Goal: Task Accomplishment & Management: Complete application form

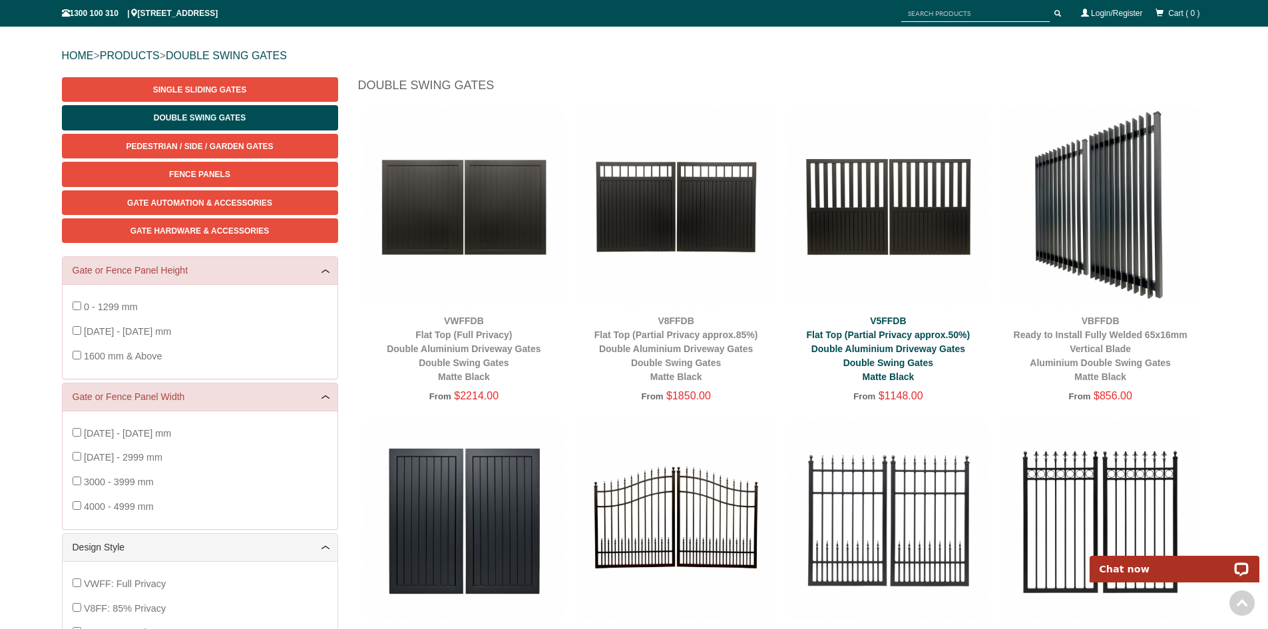
scroll to position [100, 0]
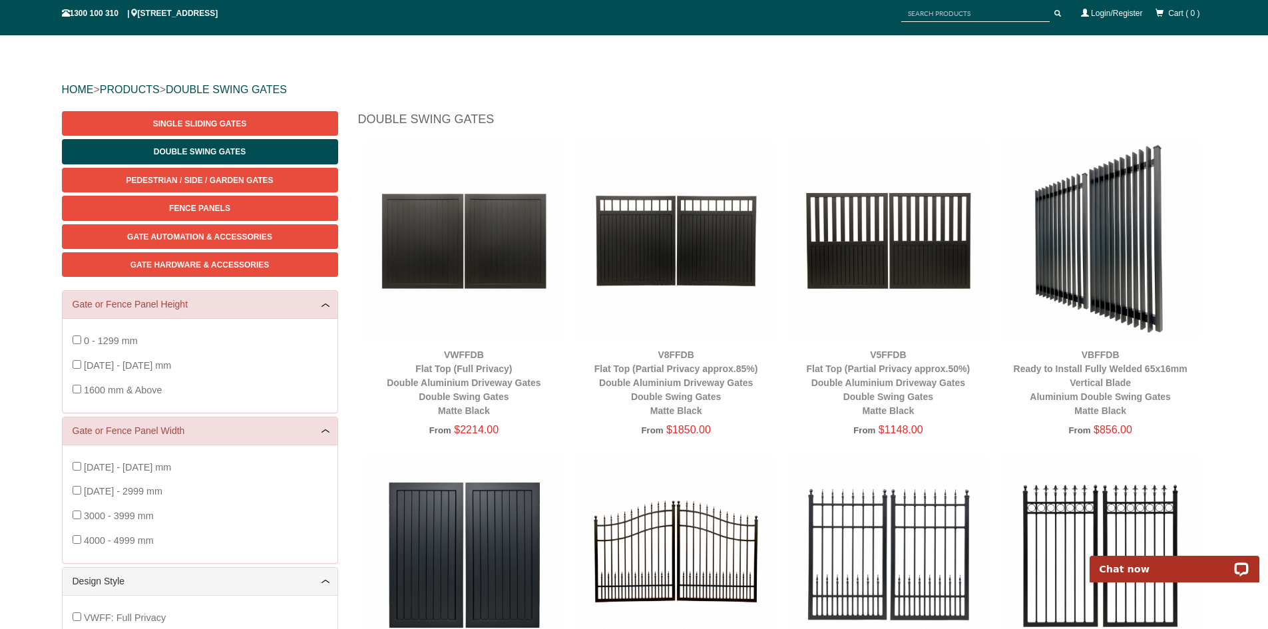
click at [908, 256] on img at bounding box center [888, 240] width 199 height 199
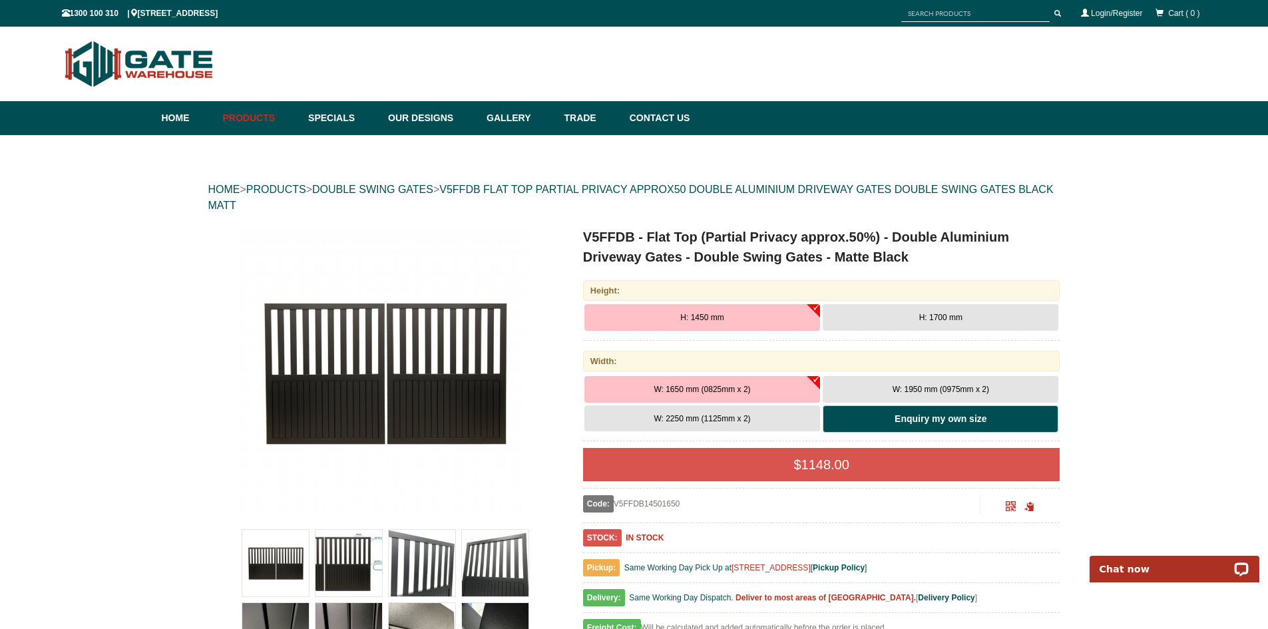
click at [1007, 421] on link "Enquiry my own size" at bounding box center [941, 420] width 236 height 28
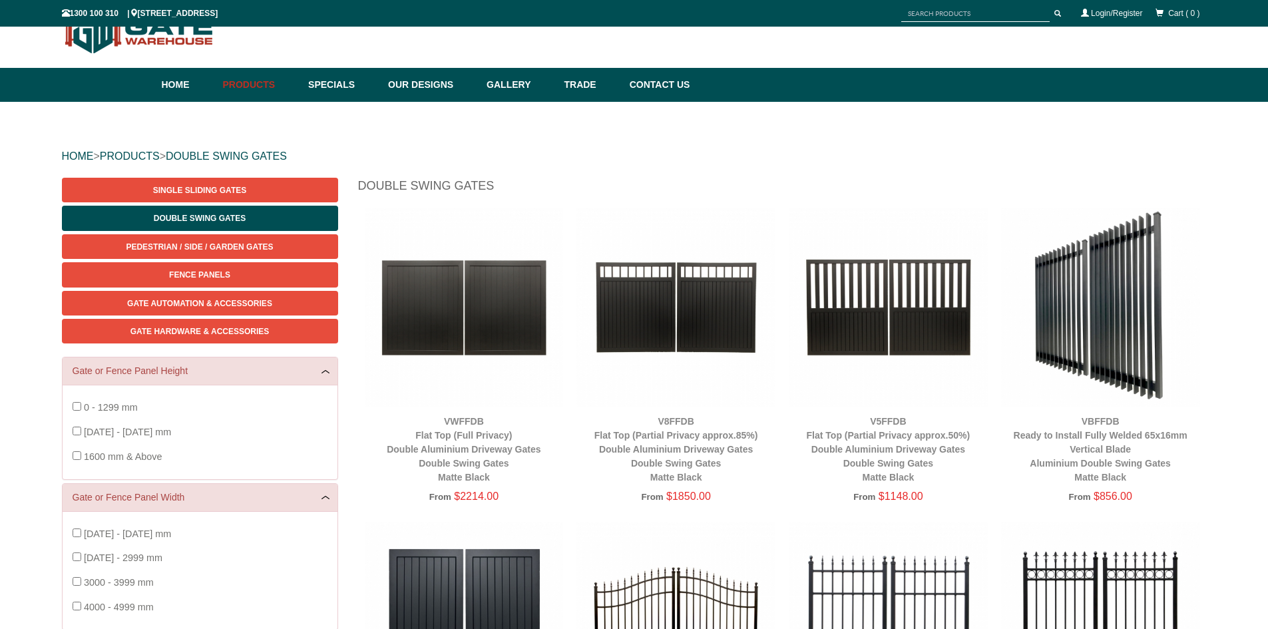
scroll to position [100, 0]
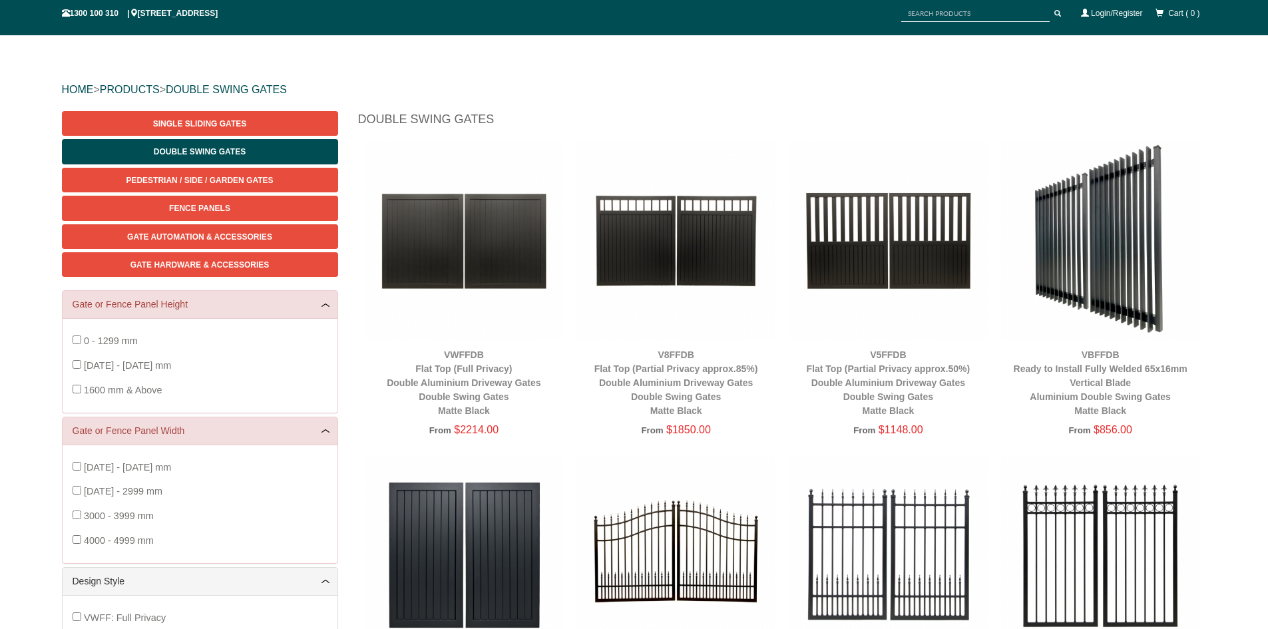
click at [919, 270] on img at bounding box center [888, 240] width 199 height 199
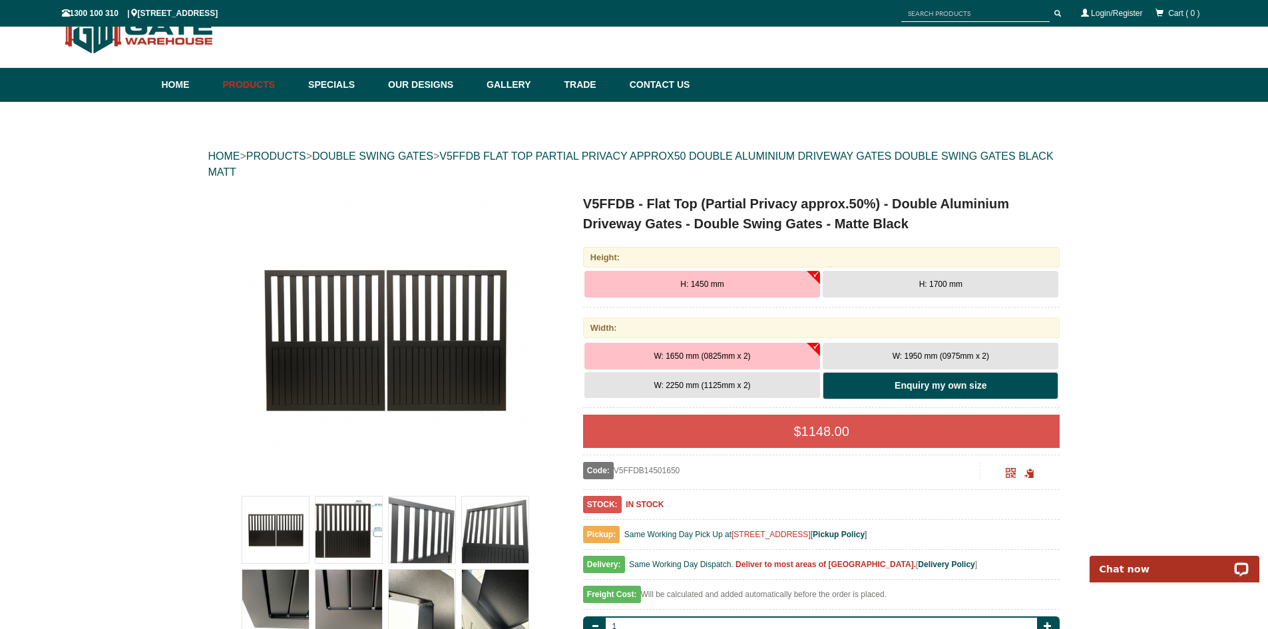
click at [926, 383] on b "Enquiry my own size" at bounding box center [941, 385] width 92 height 11
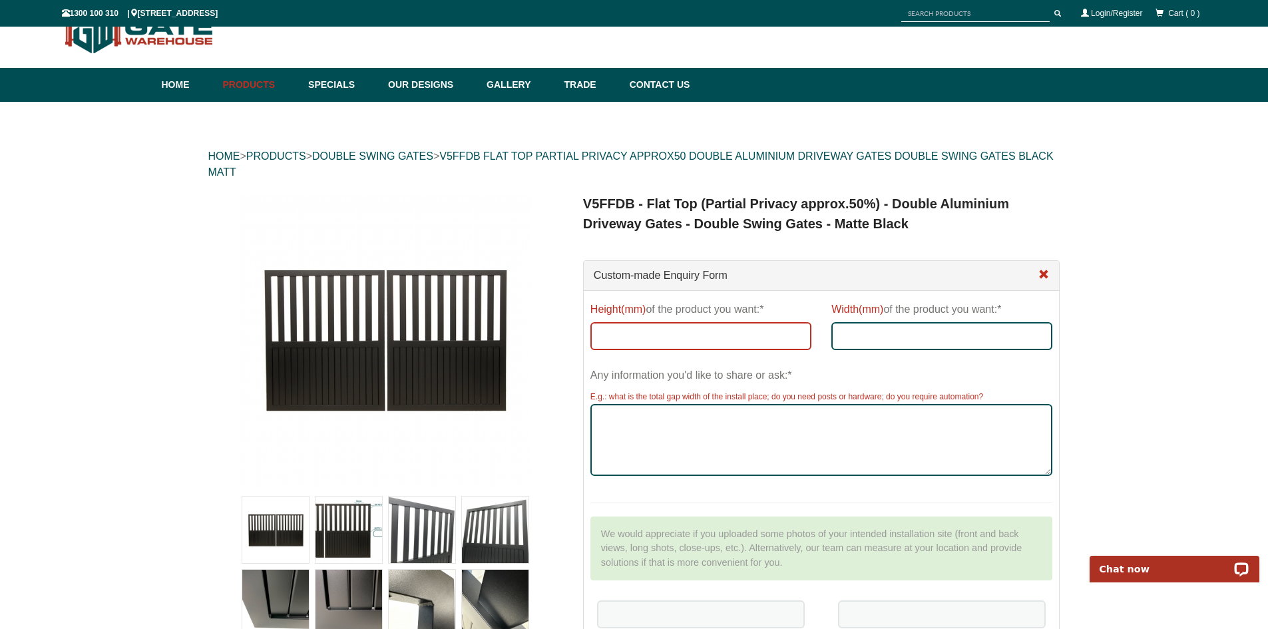
click at [736, 332] on input "Height(mm) of the product you want:*" at bounding box center [701, 336] width 221 height 28
type input "1450"
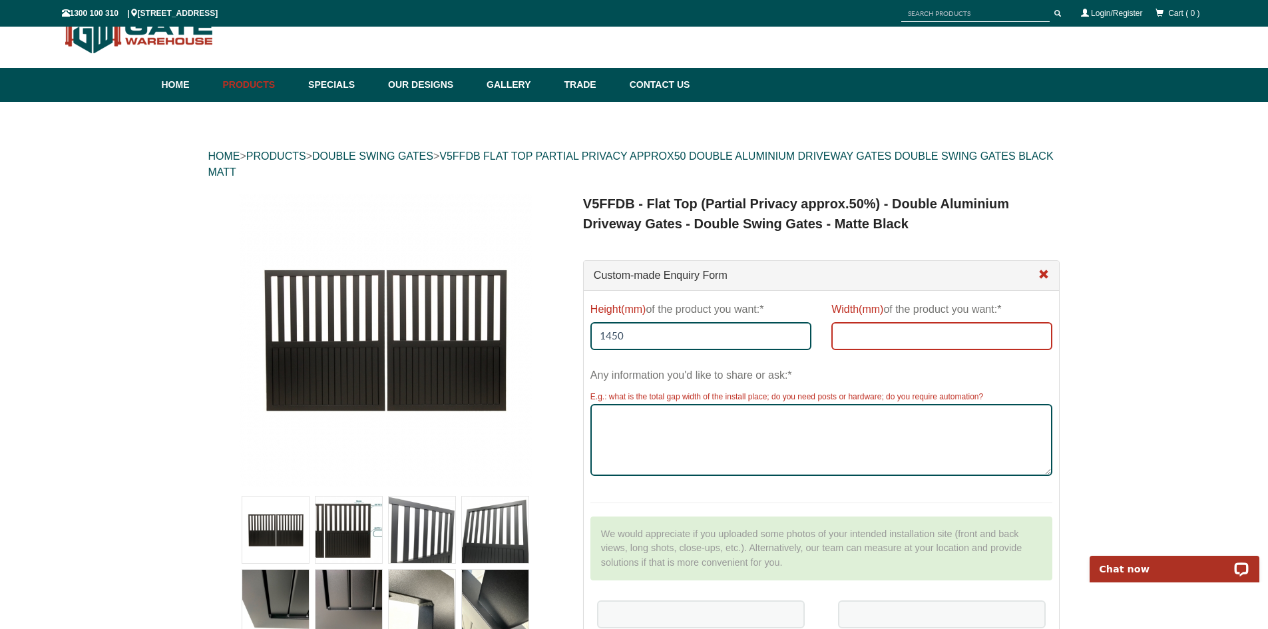
click at [926, 342] on input "Width(mm) of the product you want:*" at bounding box center [942, 336] width 221 height 28
type input "1250 x 2"
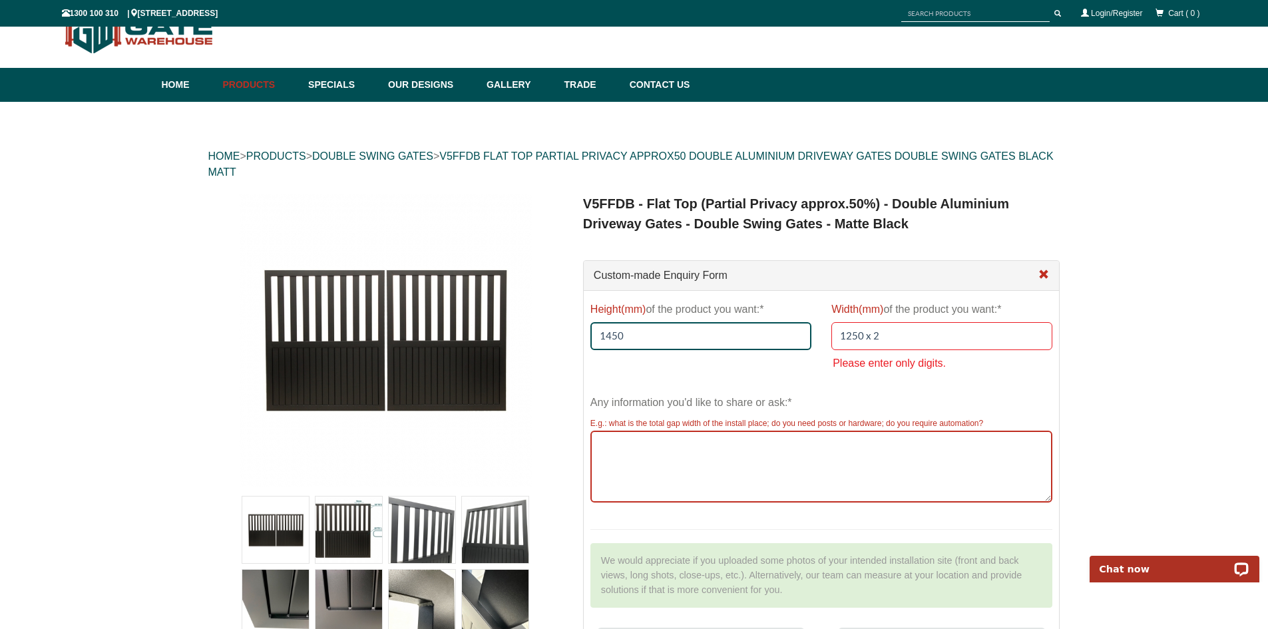
click at [657, 420] on div "E.g.: what is the total gap width of the install place; do you need posts or ha…" at bounding box center [822, 459] width 463 height 88
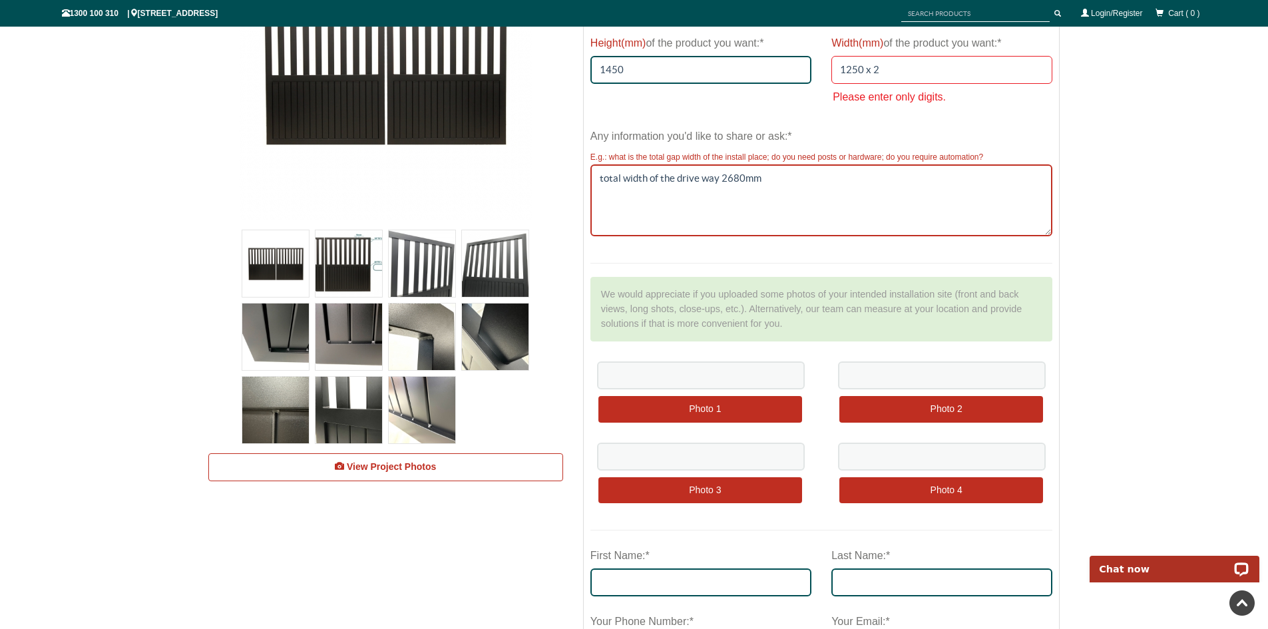
type textarea "total width of the drive way 2680mm"
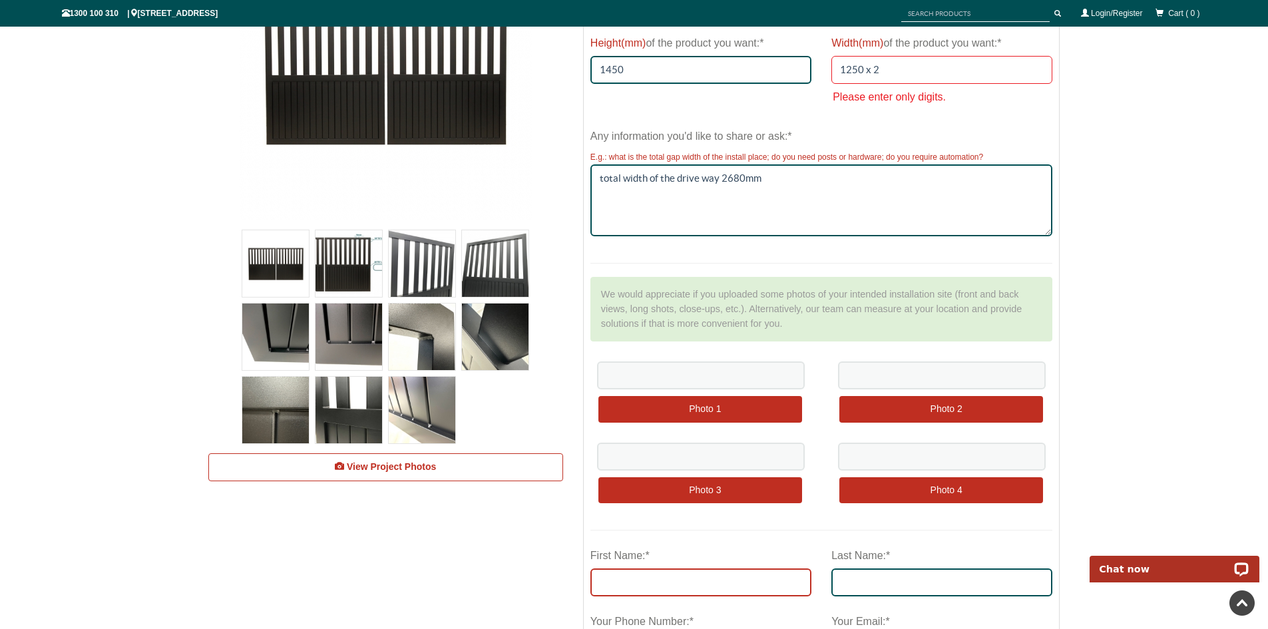
click at [690, 571] on input "First Name:*" at bounding box center [701, 583] width 221 height 28
type input "suzie"
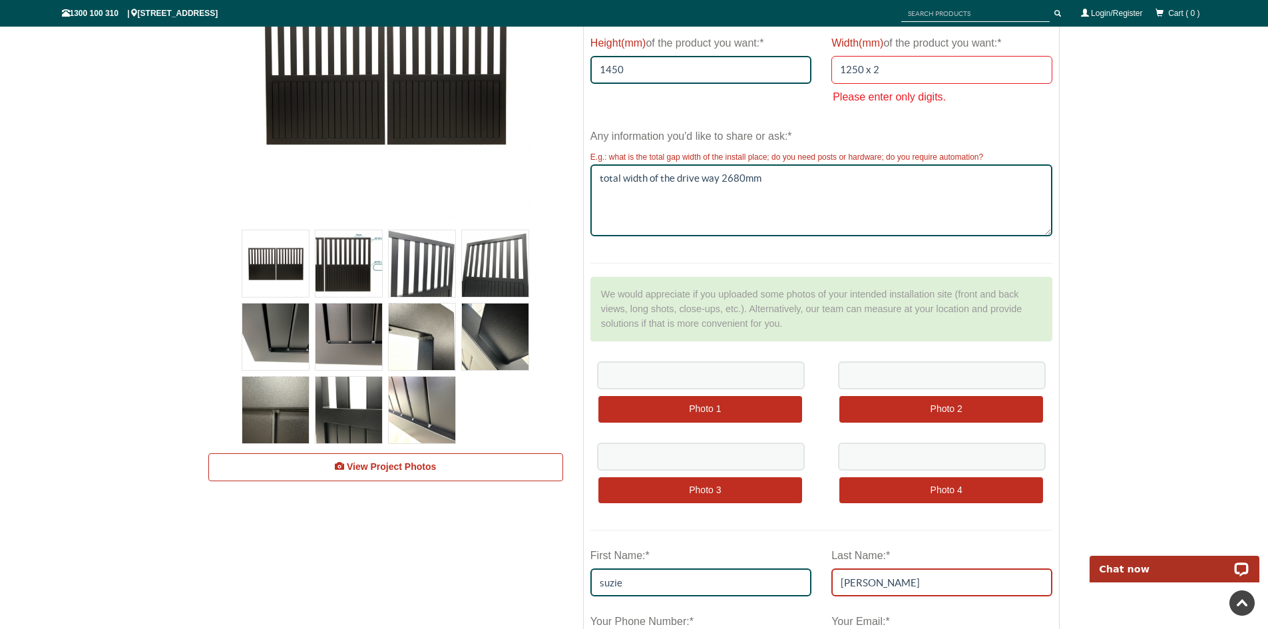
type input "riley"
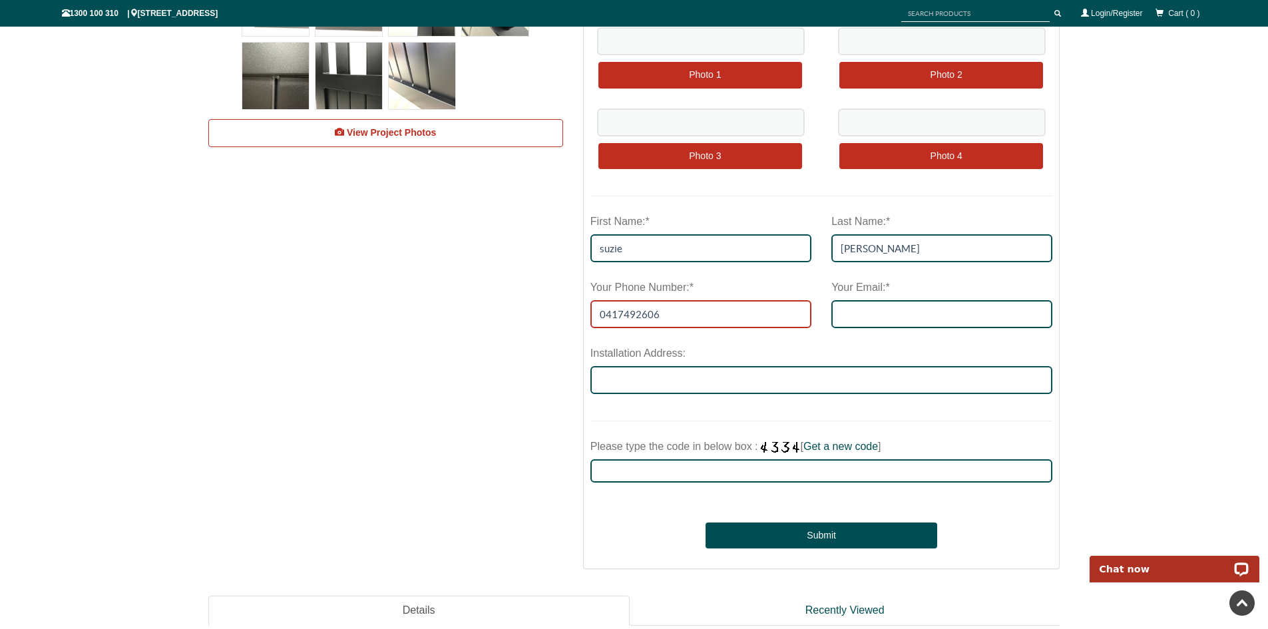
type input "0417492606"
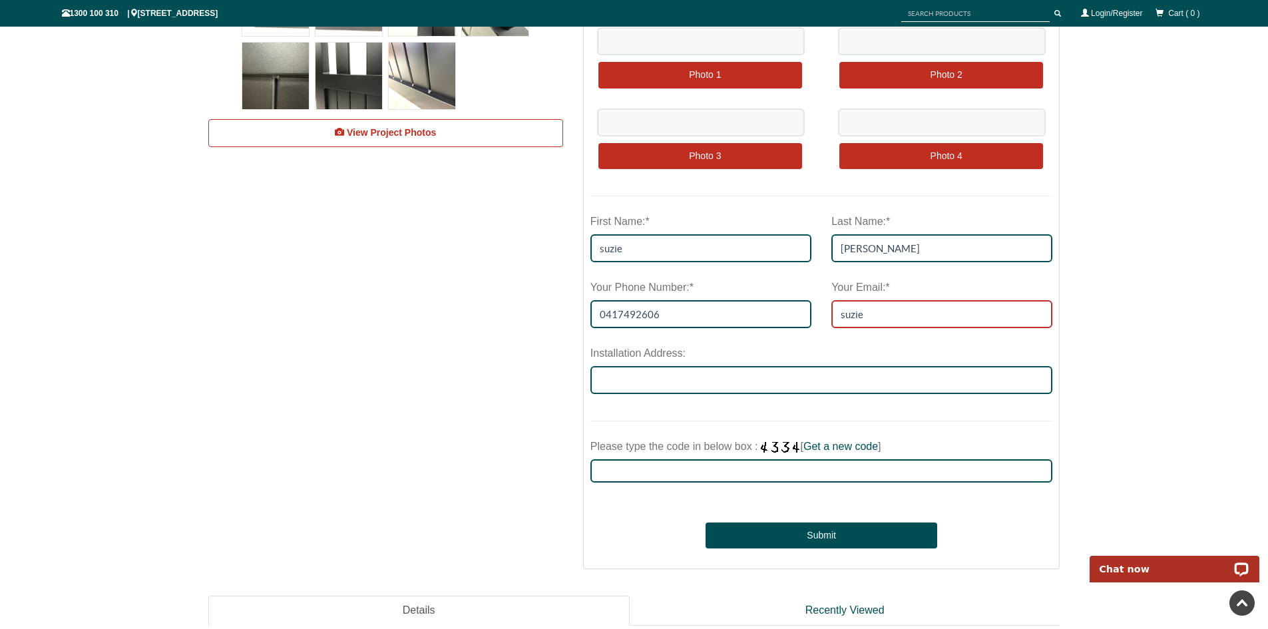
type input "suzie.riley@rileyair.com.au"
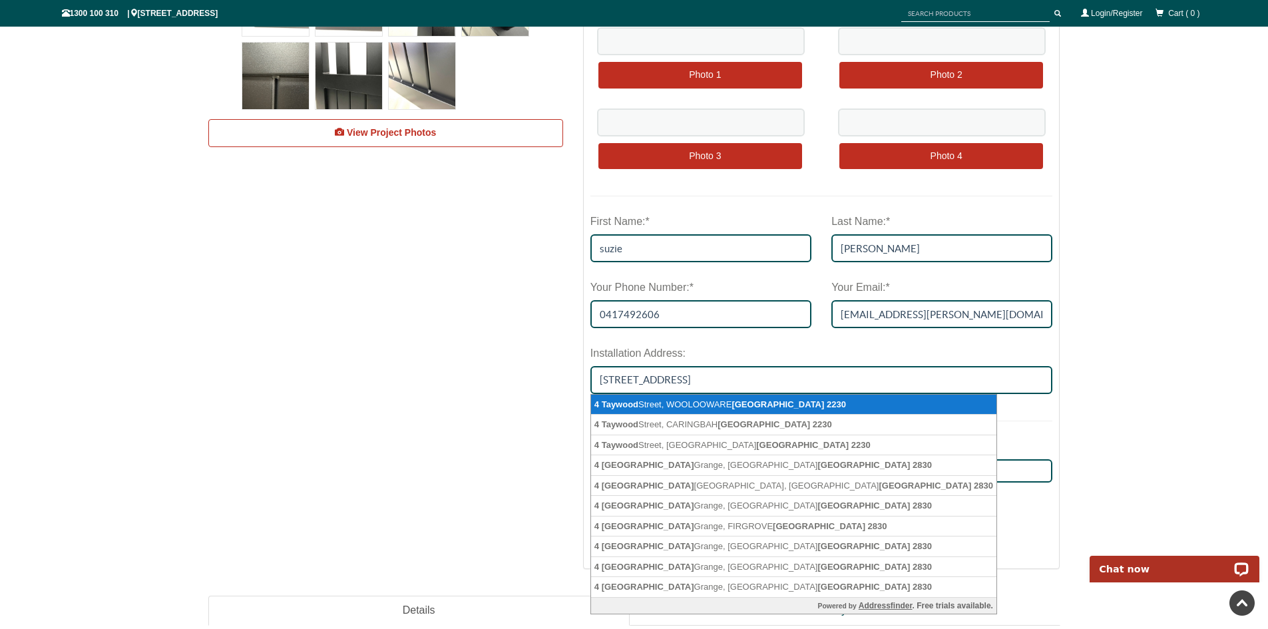
click at [687, 400] on li "4 Taywood Street, WOOLOOWARE NSW 2230" at bounding box center [794, 405] width 406 height 21
type input "4 Taywood Street, WOOLOOWARE NSW 2230"
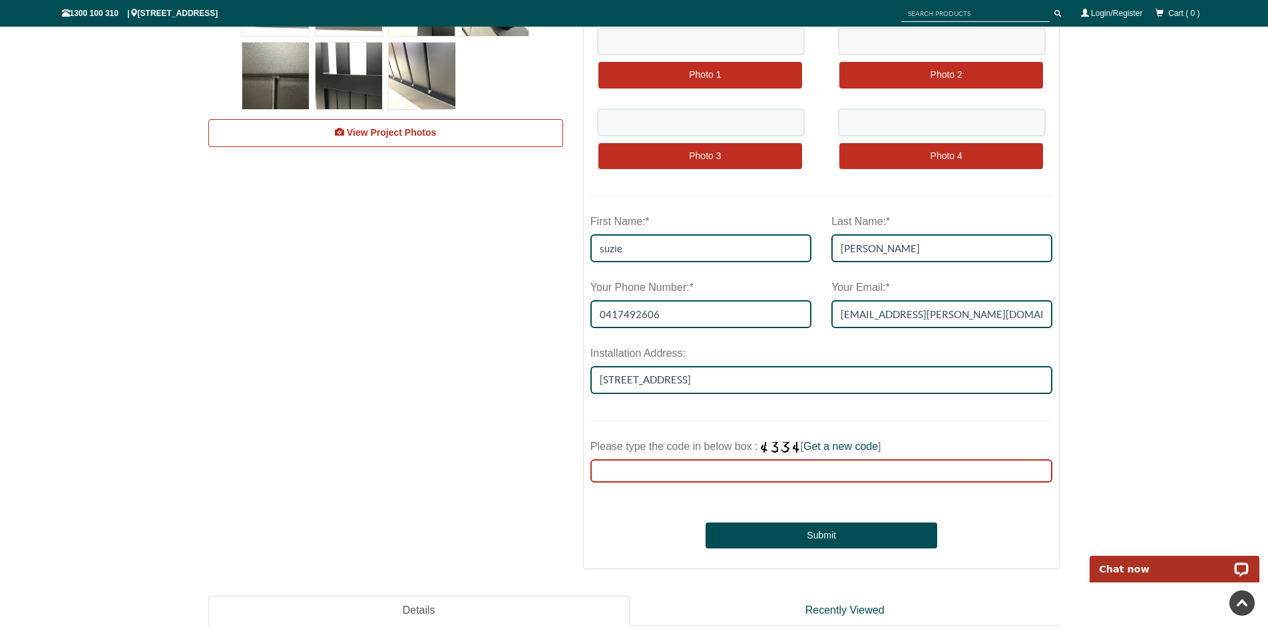
click at [820, 466] on input "Please type the code in below box : [ Get a new code ]" at bounding box center [822, 470] width 463 height 23
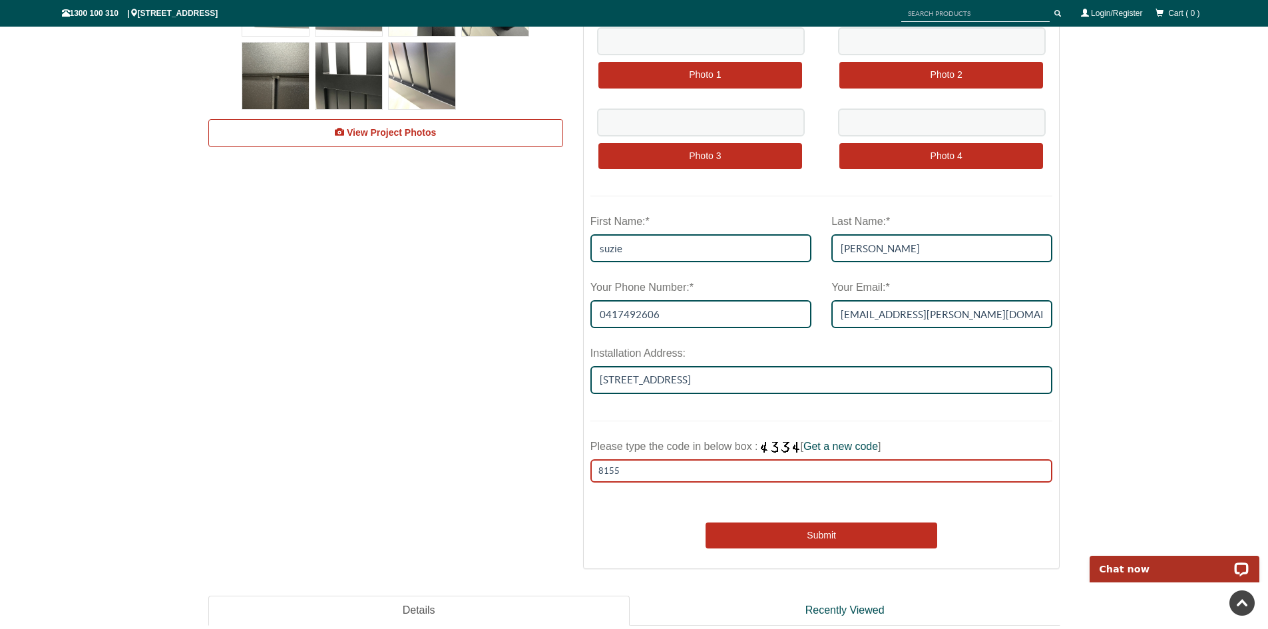
type input "8155"
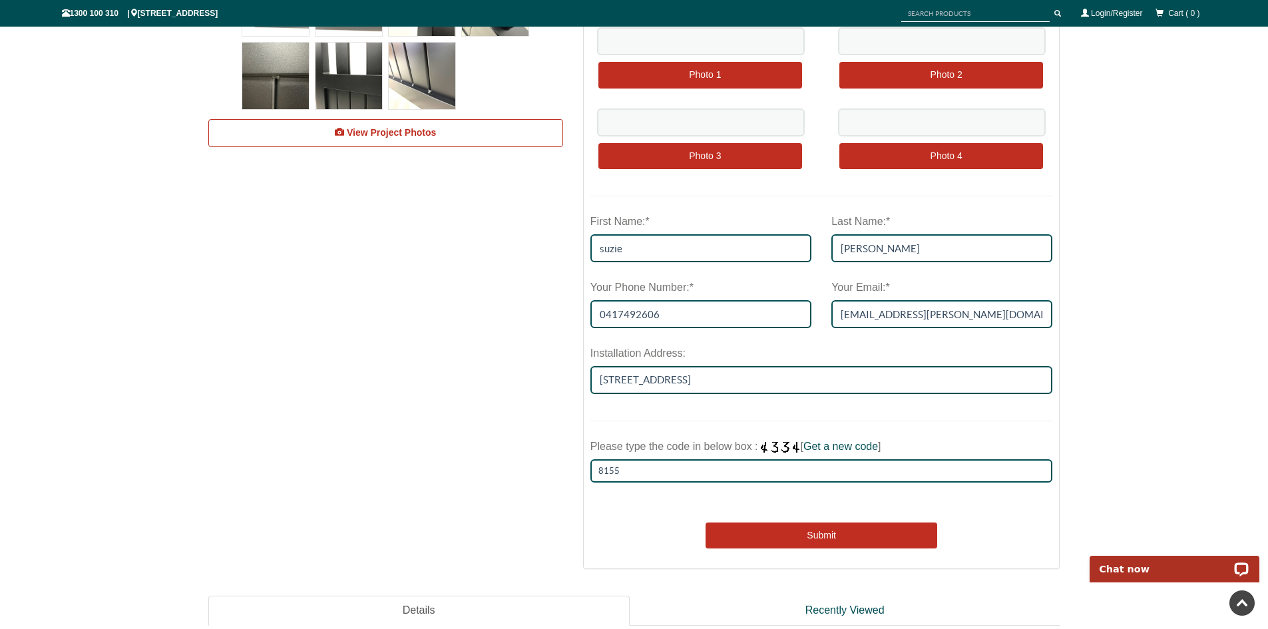
click at [830, 529] on button "Submit" at bounding box center [821, 536] width 231 height 27
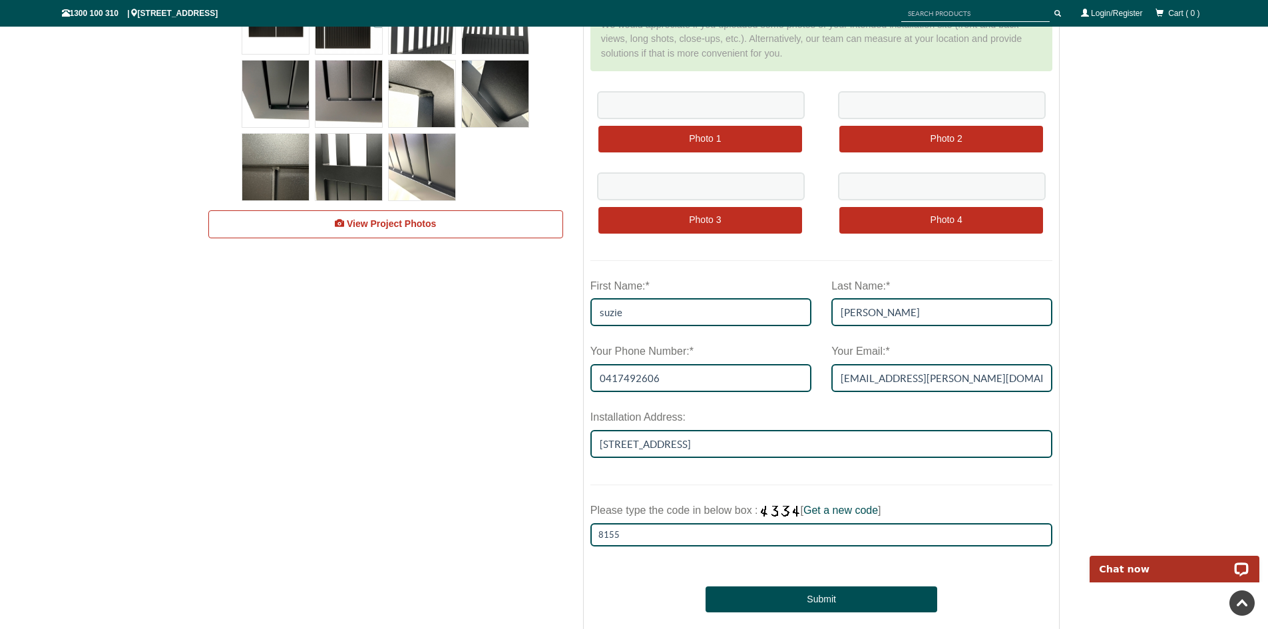
scroll to position [587, 0]
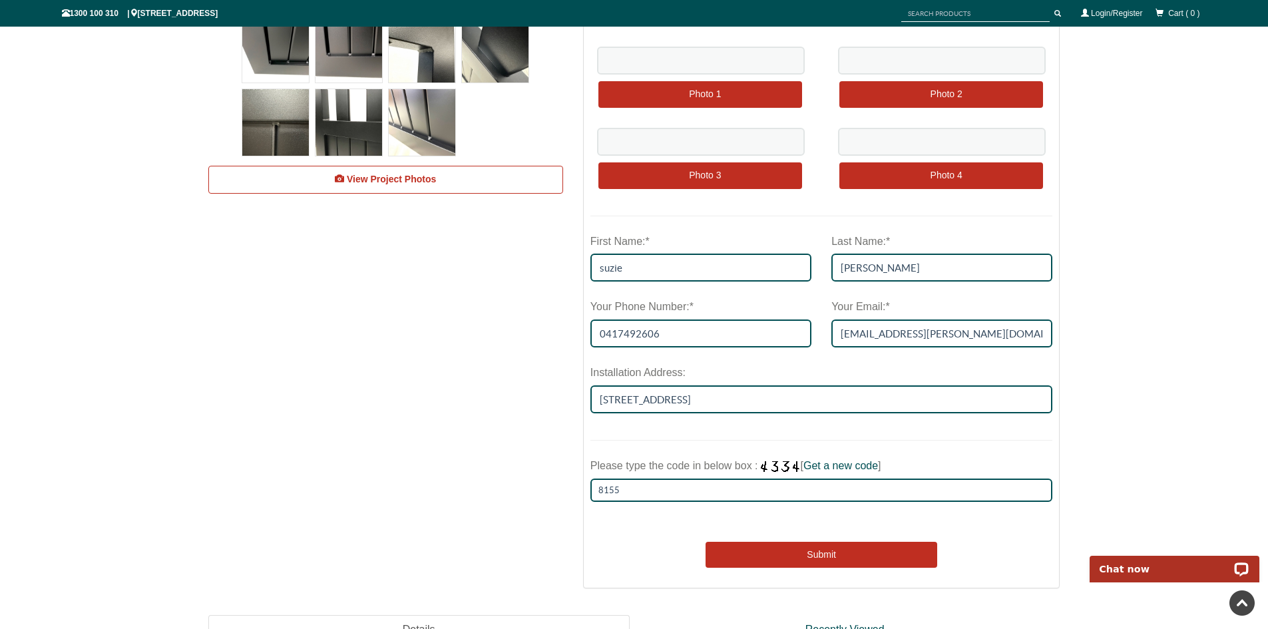
type input "1250"
click at [829, 552] on button "Submit" at bounding box center [821, 555] width 231 height 27
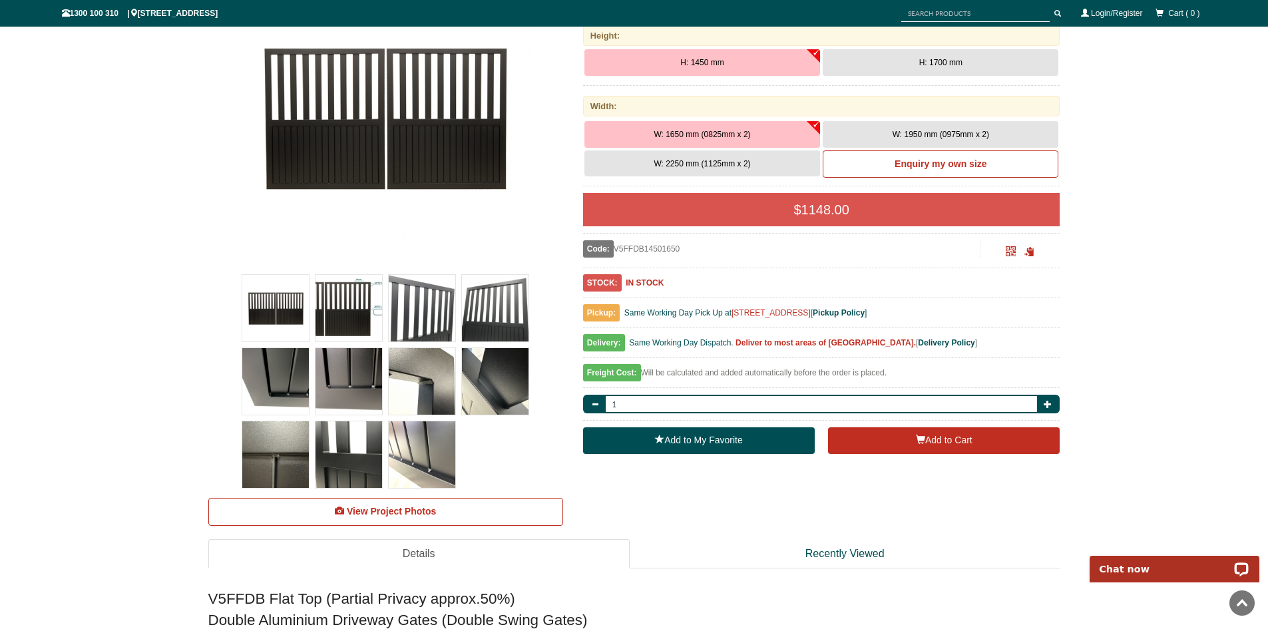
scroll to position [300, 0]
